Goal: Transaction & Acquisition: Purchase product/service

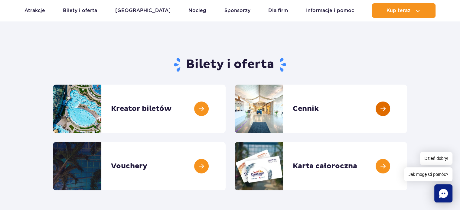
scroll to position [30, 0]
click at [407, 109] on link at bounding box center [407, 109] width 0 height 48
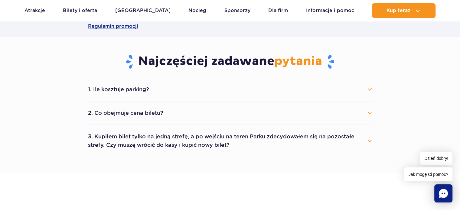
scroll to position [151, 0]
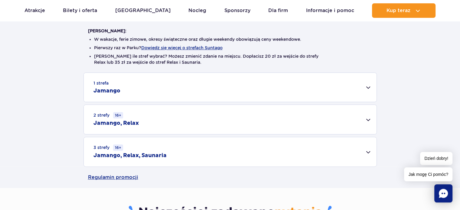
click at [369, 87] on div "1 strefa Jamango" at bounding box center [230, 87] width 293 height 29
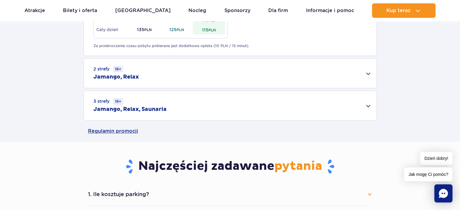
scroll to position [423, 0]
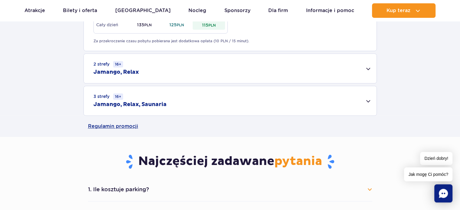
click at [371, 101] on div "3 strefy 16+ Jamango, Relax, Saunaria" at bounding box center [230, 100] width 293 height 29
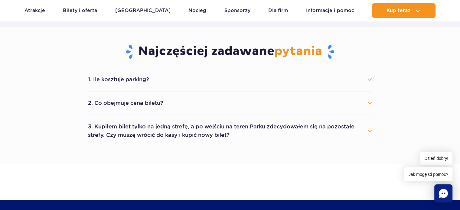
scroll to position [635, 0]
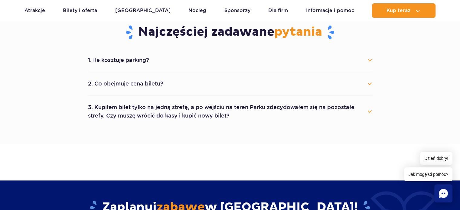
click at [175, 89] on button "2. Co obejmuje cena biletu?" at bounding box center [230, 83] width 284 height 13
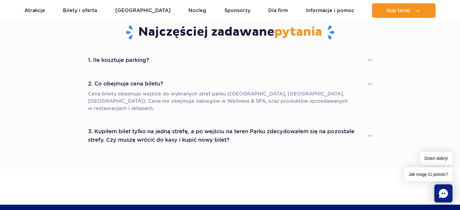
click at [206, 126] on button "3. Kupiłem bilet tylko na jedną strefę, a po wejściu na teren Parku zdecydowałe…" at bounding box center [230, 136] width 284 height 22
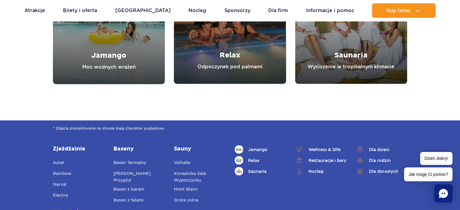
scroll to position [1088, 0]
